Goal: Task Accomplishment & Management: Manage account settings

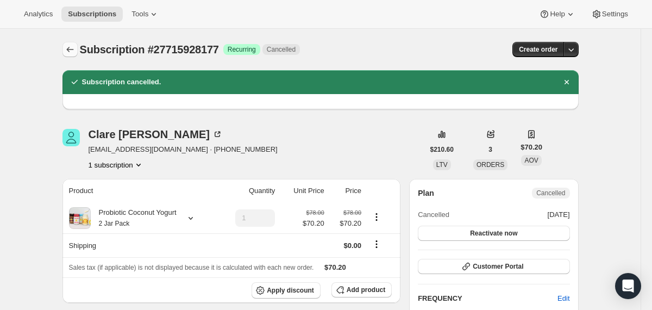
click at [70, 48] on icon "Subscriptions" at bounding box center [70, 49] width 11 height 11
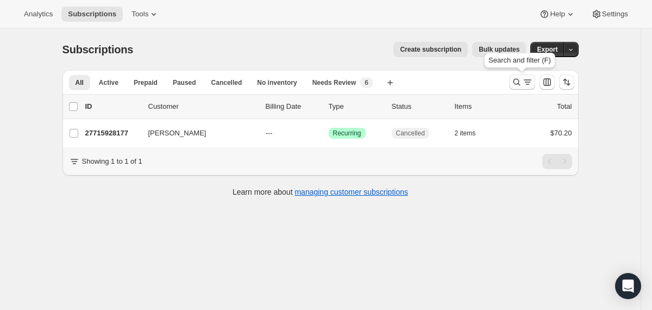
click at [515, 83] on icon "Search and filter results" at bounding box center [516, 82] width 11 height 11
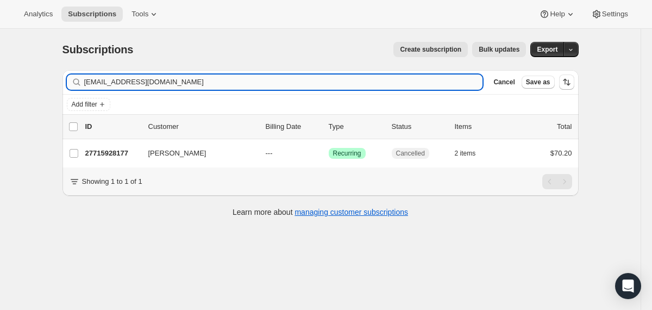
click at [411, 82] on input "[EMAIL_ADDRESS][DOMAIN_NAME]" at bounding box center [283, 81] width 399 height 15
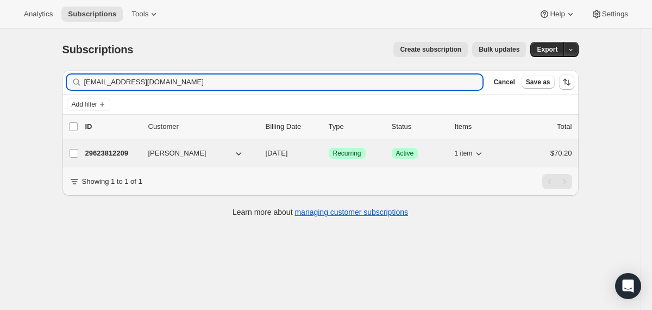
type input "[EMAIL_ADDRESS][DOMAIN_NAME]"
click at [266, 154] on span "[DATE]" at bounding box center [277, 153] width 22 height 8
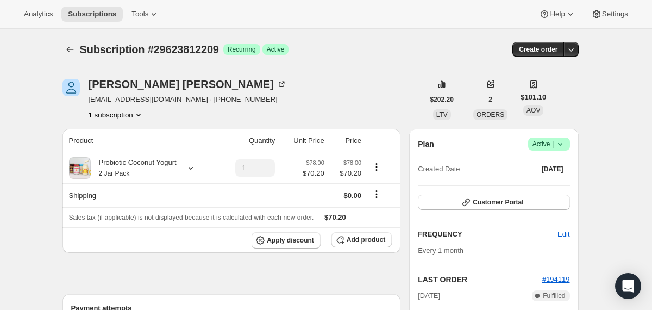
click at [559, 145] on icon at bounding box center [560, 144] width 11 height 11
click at [550, 180] on span "Cancel subscription" at bounding box center [544, 184] width 61 height 8
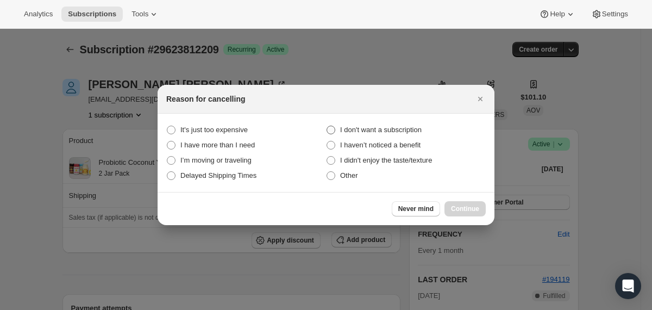
click at [406, 125] on span "I don't want a subscription" at bounding box center [381, 129] width 82 height 11
click at [327, 126] on subscription "I don't want a subscription" at bounding box center [327, 126] width 1 height 1
radio subscription "true"
click at [458, 212] on span "Continue" at bounding box center [465, 208] width 28 height 9
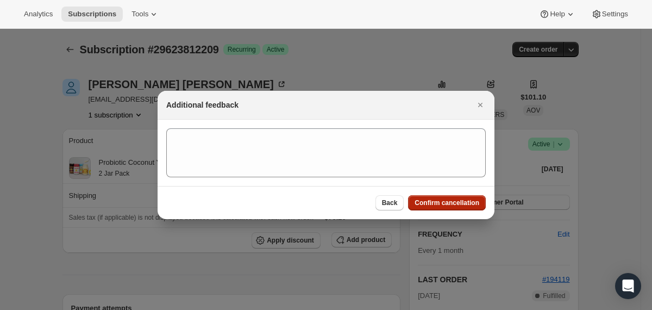
click at [453, 204] on span "Confirm cancellation" at bounding box center [447, 202] width 65 height 9
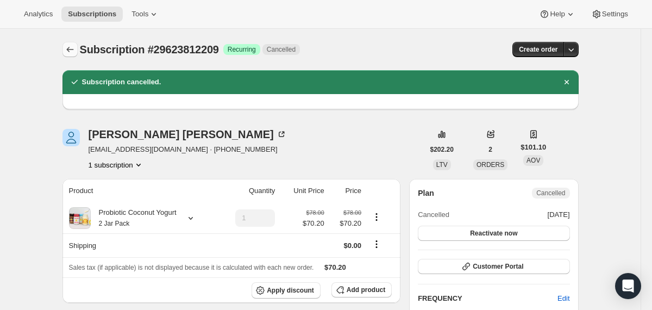
click at [70, 43] on button "Subscriptions" at bounding box center [69, 49] width 15 height 15
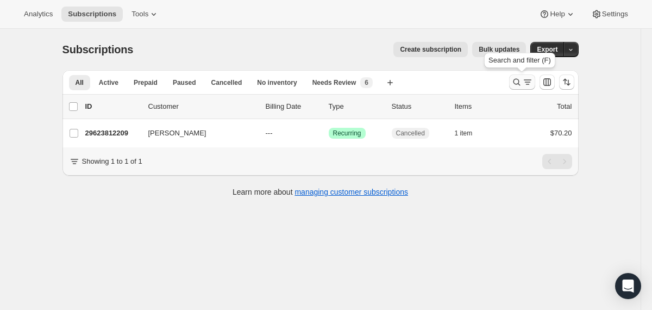
click at [513, 83] on icon "Search and filter results" at bounding box center [516, 82] width 11 height 11
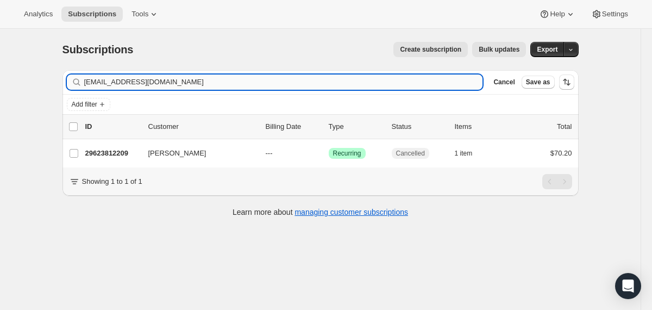
click at [423, 85] on input "[EMAIL_ADDRESS][DOMAIN_NAME]" at bounding box center [283, 81] width 399 height 15
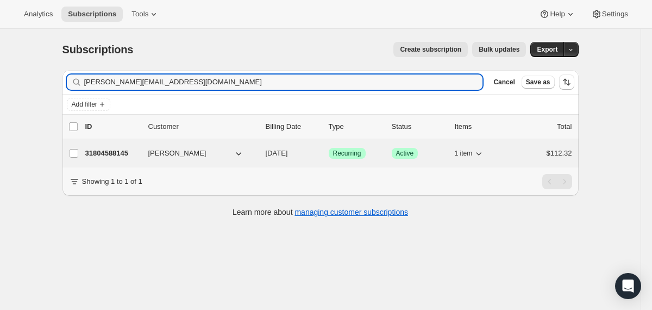
type input "[PERSON_NAME][EMAIL_ADDRESS][DOMAIN_NAME]"
click at [264, 153] on div "31804588145 [PERSON_NAME] [DATE] Success Recurring Success Active 1 item $112.32" at bounding box center [328, 153] width 487 height 15
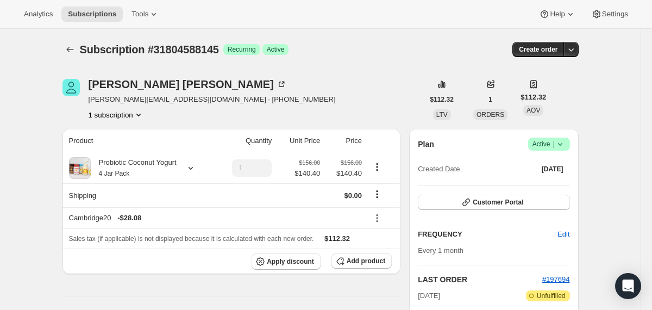
click at [560, 143] on icon at bounding box center [560, 144] width 11 height 11
click at [539, 178] on button "Cancel subscription" at bounding box center [545, 183] width 68 height 17
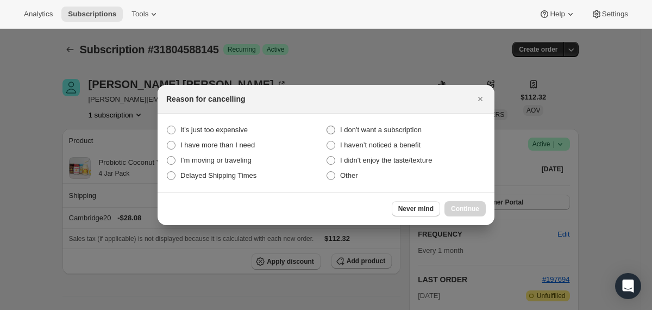
click at [392, 130] on span "I don't want a subscription" at bounding box center [381, 130] width 82 height 8
click at [327, 126] on subscription "I don't want a subscription" at bounding box center [327, 126] width 1 height 1
radio subscription "true"
click at [449, 206] on button "Continue" at bounding box center [464, 208] width 41 height 15
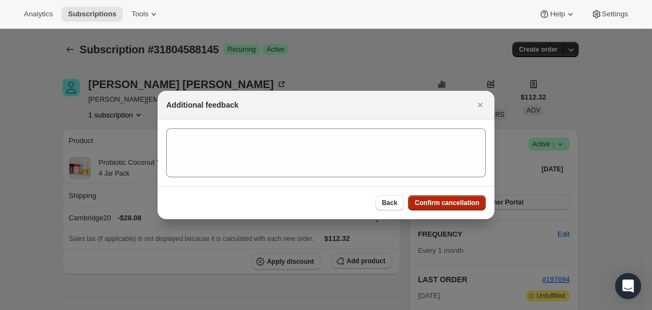
click at [449, 204] on span "Confirm cancellation" at bounding box center [447, 202] width 65 height 9
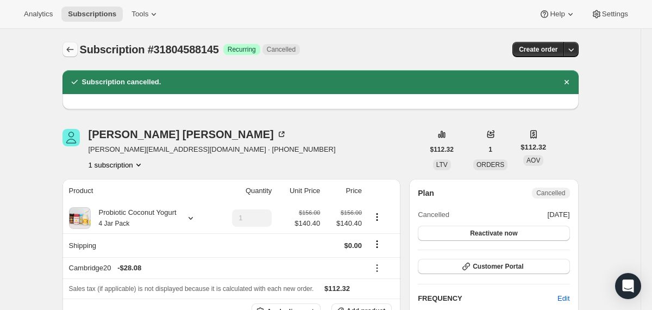
click at [67, 50] on icon "Subscriptions" at bounding box center [69, 49] width 7 height 5
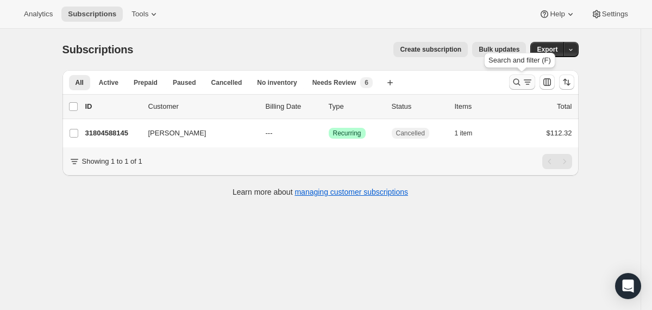
click at [518, 85] on icon "Search and filter results" at bounding box center [516, 82] width 11 height 11
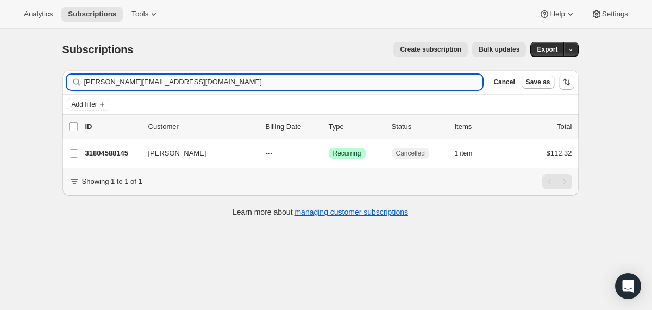
click at [420, 77] on input "[PERSON_NAME][EMAIL_ADDRESS][DOMAIN_NAME]" at bounding box center [283, 81] width 399 height 15
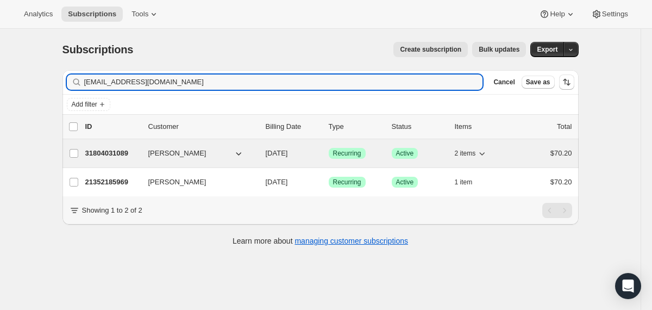
type input "[EMAIL_ADDRESS][DOMAIN_NAME]"
click at [261, 152] on div "31804031089 [PERSON_NAME] [DATE] Success Recurring Success Active 2 items $70.20" at bounding box center [328, 153] width 487 height 15
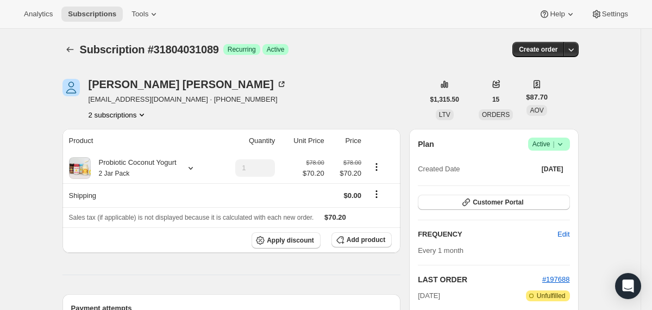
click at [560, 144] on icon at bounding box center [560, 144] width 11 height 11
click at [543, 184] on span "Cancel subscription" at bounding box center [544, 184] width 61 height 8
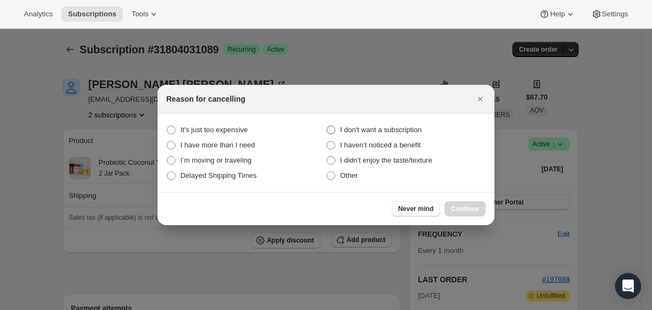
click at [394, 127] on span "I don't want a subscription" at bounding box center [381, 130] width 82 height 8
click at [327, 126] on subscription "I don't want a subscription" at bounding box center [327, 126] width 1 height 1
radio subscription "true"
click at [448, 209] on button "Continue" at bounding box center [464, 208] width 41 height 15
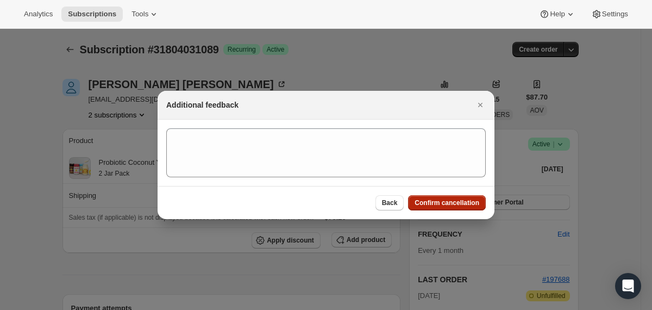
click at [444, 198] on button "Confirm cancellation" at bounding box center [447, 202] width 78 height 15
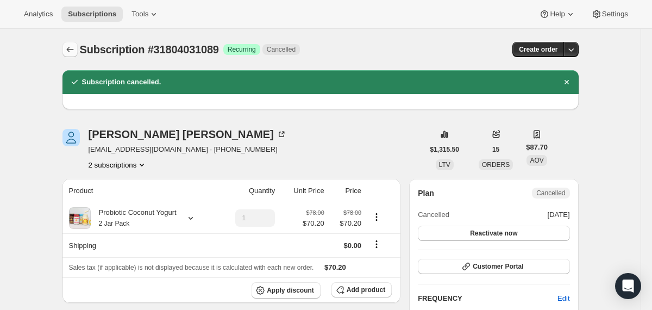
click at [77, 51] on button "Subscriptions" at bounding box center [69, 49] width 15 height 15
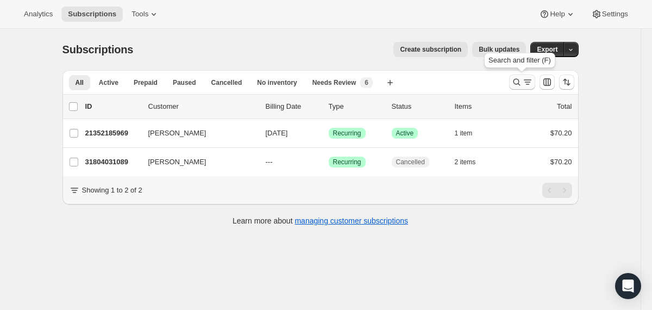
click at [516, 83] on icon "Search and filter results" at bounding box center [516, 82] width 11 height 11
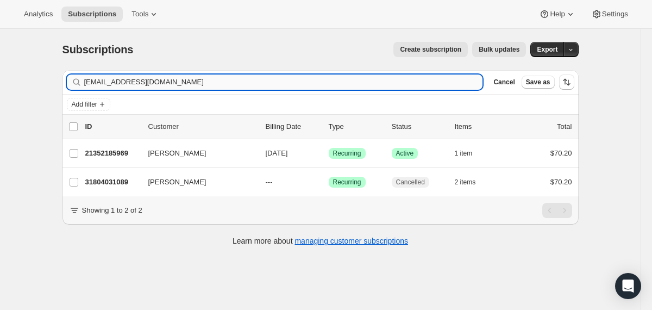
click at [306, 82] on input "[EMAIL_ADDRESS][DOMAIN_NAME]" at bounding box center [283, 81] width 399 height 15
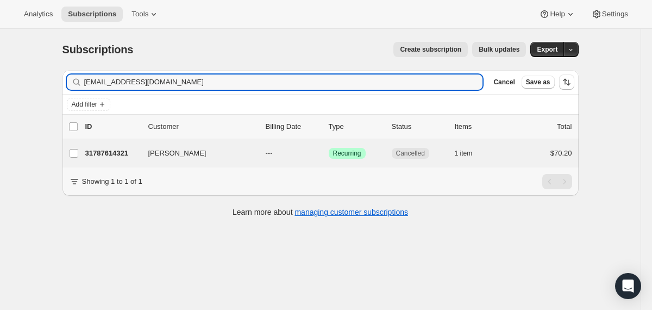
type input "[EMAIL_ADDRESS][DOMAIN_NAME]"
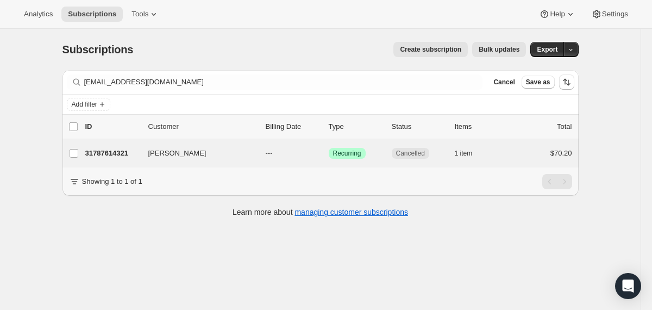
click at [262, 161] on div "[PERSON_NAME] 31787614321 [PERSON_NAME] --- Success Recurring Cancelled 1 item …" at bounding box center [320, 153] width 516 height 28
click at [264, 151] on div "31787614321 [PERSON_NAME] --- Success Recurring Cancelled 1 item $70.20" at bounding box center [328, 153] width 487 height 15
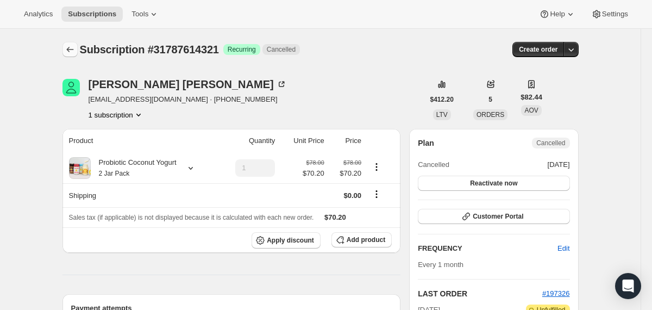
click at [72, 52] on icon "Subscriptions" at bounding box center [70, 49] width 11 height 11
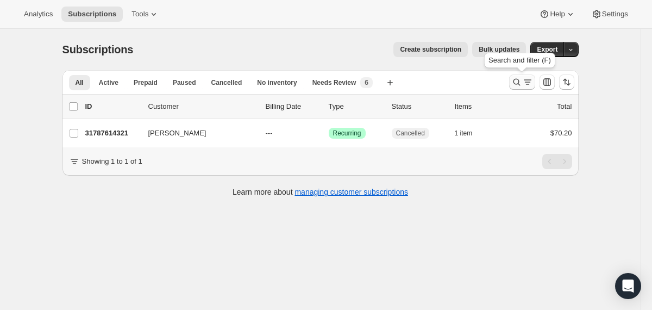
click at [513, 83] on icon "Search and filter results" at bounding box center [516, 82] width 11 height 11
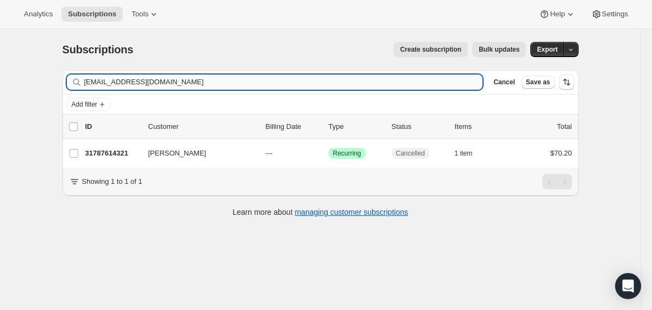
click at [408, 84] on input "[EMAIL_ADDRESS][DOMAIN_NAME]" at bounding box center [283, 81] width 399 height 15
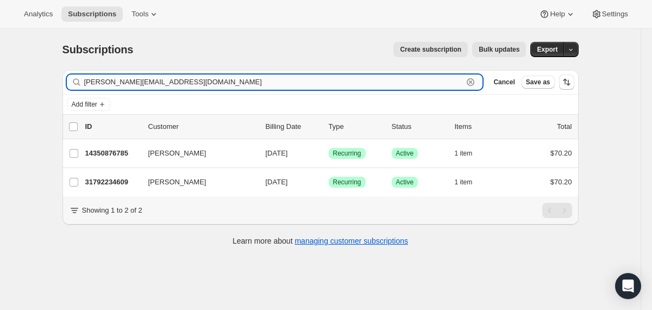
click at [298, 79] on input "[PERSON_NAME][EMAIL_ADDRESS][DOMAIN_NAME]" at bounding box center [273, 81] width 379 height 15
paste input "[EMAIL_ADDRESS][DOMAIN_NAME]"
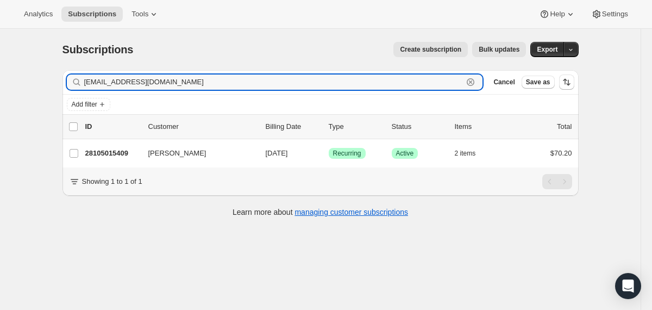
type input "[EMAIL_ADDRESS][DOMAIN_NAME]"
click at [260, 154] on div "28105015409 [PERSON_NAME] [DATE] Success Recurring Success Active 2 items $70.20" at bounding box center [328, 153] width 487 height 15
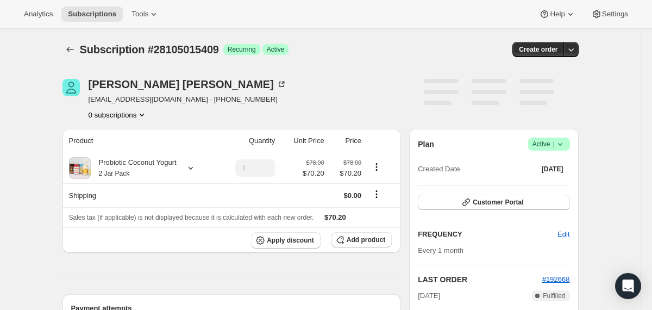
click at [560, 143] on icon at bounding box center [560, 144] width 11 height 11
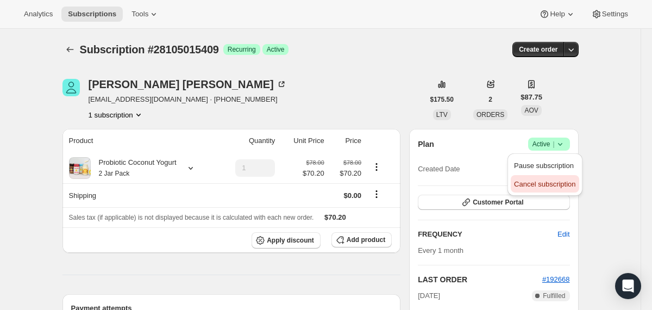
click at [549, 190] on button "Cancel subscription" at bounding box center [545, 183] width 68 height 17
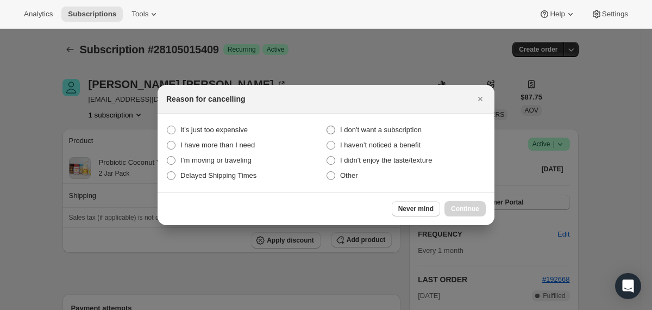
click at [421, 130] on span "I don't want a subscription" at bounding box center [381, 130] width 82 height 8
click at [327, 126] on subscription "I don't want a subscription" at bounding box center [327, 126] width 1 height 1
radio subscription "true"
click at [464, 204] on button "Continue" at bounding box center [464, 208] width 41 height 15
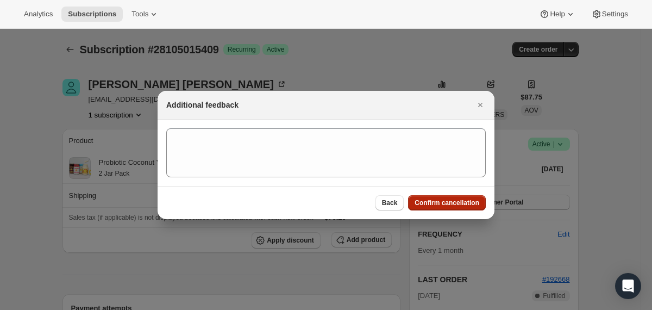
click at [464, 204] on span "Confirm cancellation" at bounding box center [447, 202] width 65 height 9
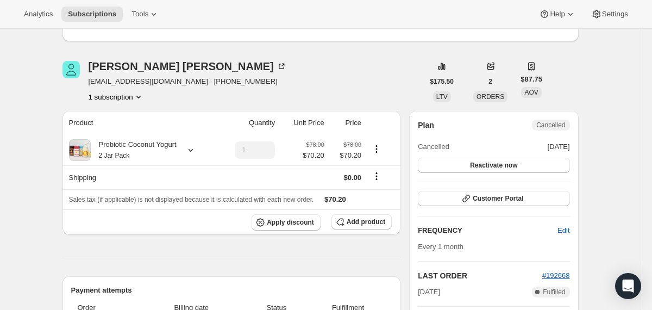
scroll to position [68, 0]
click at [466, 159] on button "Reactivate now" at bounding box center [494, 164] width 152 height 15
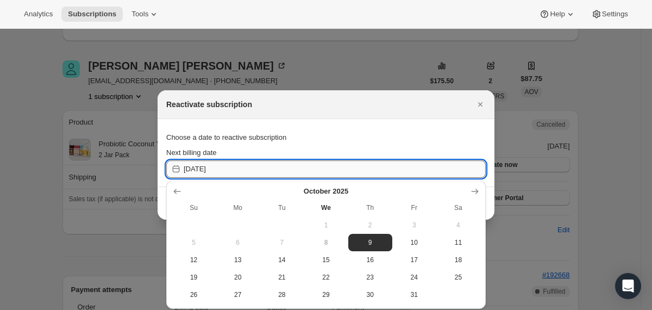
click at [406, 175] on input "[DATE]" at bounding box center [335, 168] width 302 height 17
click at [473, 193] on icon "Show next month, November 2025" at bounding box center [474, 191] width 11 height 11
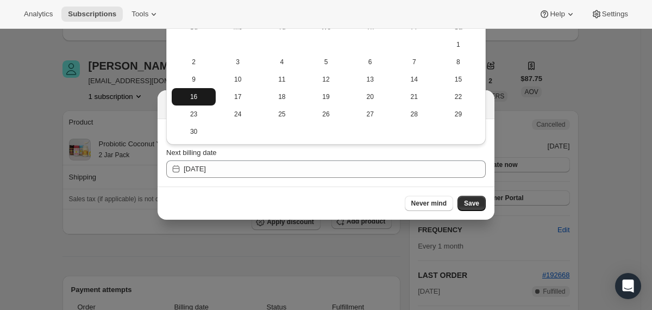
click at [191, 88] on button "16" at bounding box center [194, 96] width 44 height 17
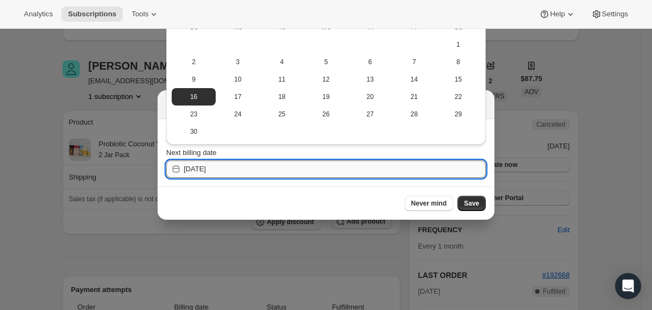
click at [290, 167] on input "[DATE]" at bounding box center [335, 168] width 302 height 17
click at [196, 78] on span "9" at bounding box center [193, 79] width 35 height 9
type input "[DATE]"
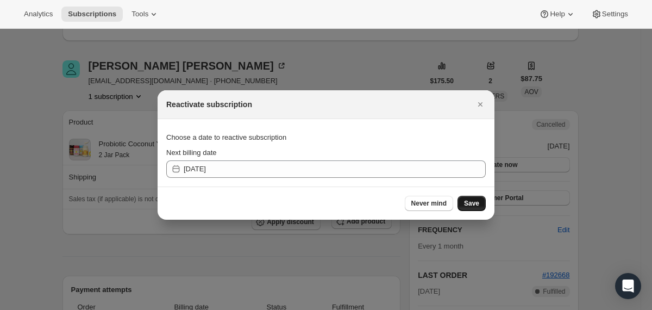
click at [471, 201] on span "Save" at bounding box center [471, 203] width 15 height 9
